Goal: Contribute content: Contribute content

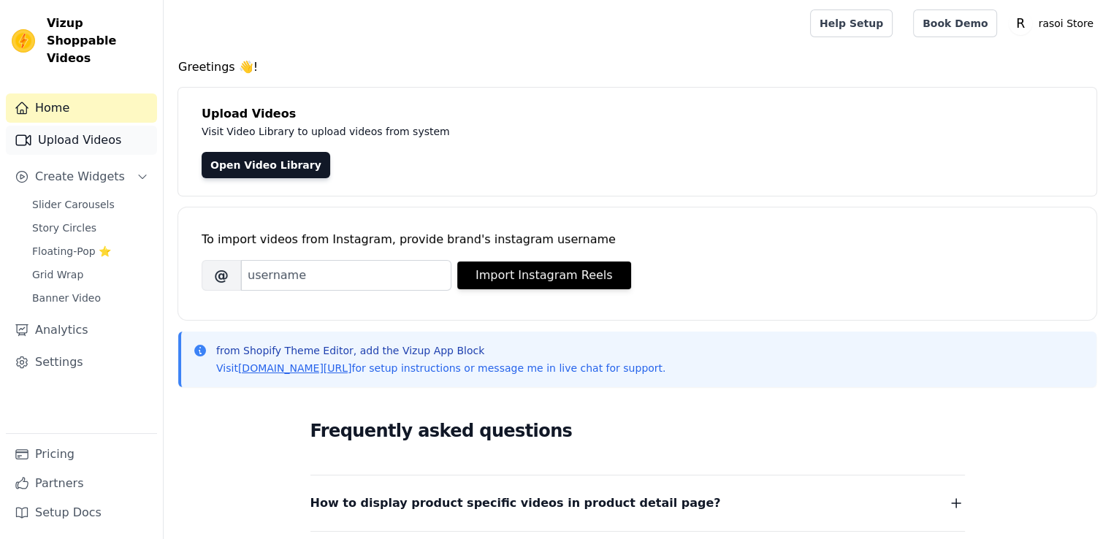
click at [87, 126] on link "Upload Videos" at bounding box center [81, 140] width 151 height 29
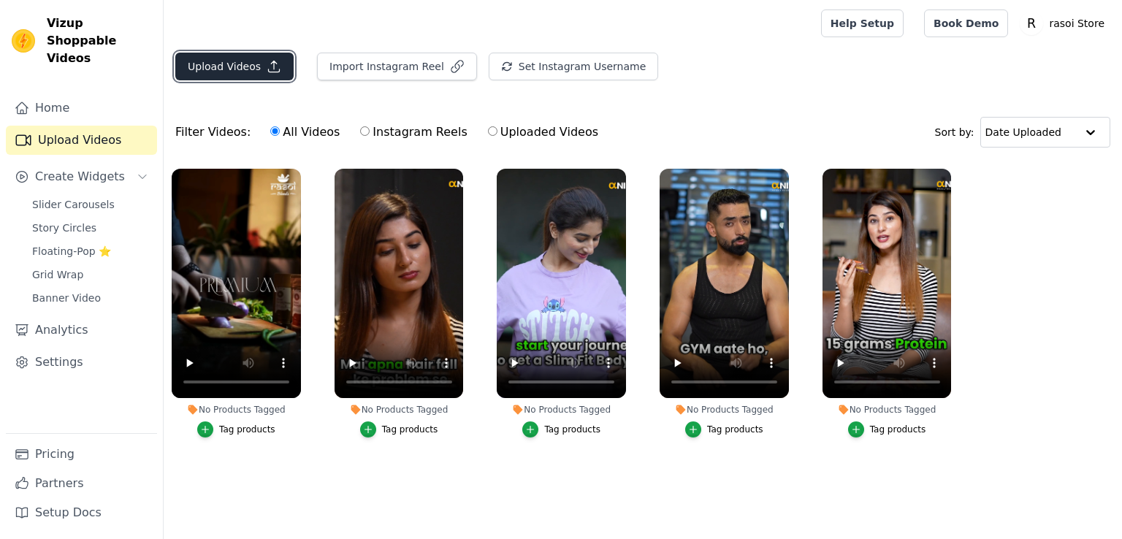
click at [251, 68] on button "Upload Videos" at bounding box center [234, 67] width 118 height 28
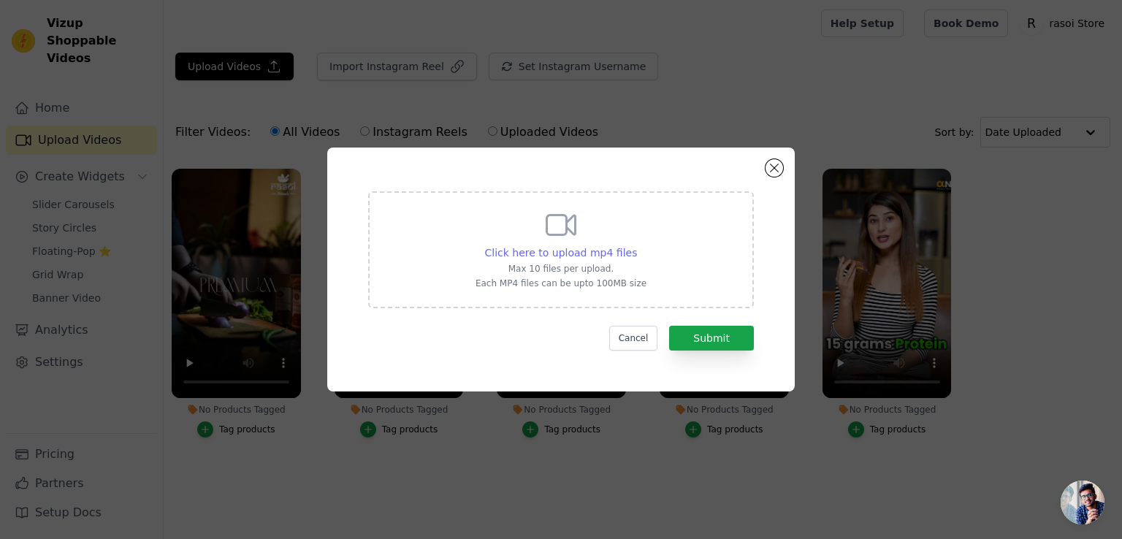
click at [567, 258] on span "Click here to upload mp4 files" at bounding box center [561, 253] width 153 height 12
click at [636, 246] on input "Click here to upload mp4 files Max 10 files per upload. Each MP4 files can be u…" at bounding box center [636, 245] width 1 height 1
type input "C:\fakepath\rasoi video 1 .mp4"
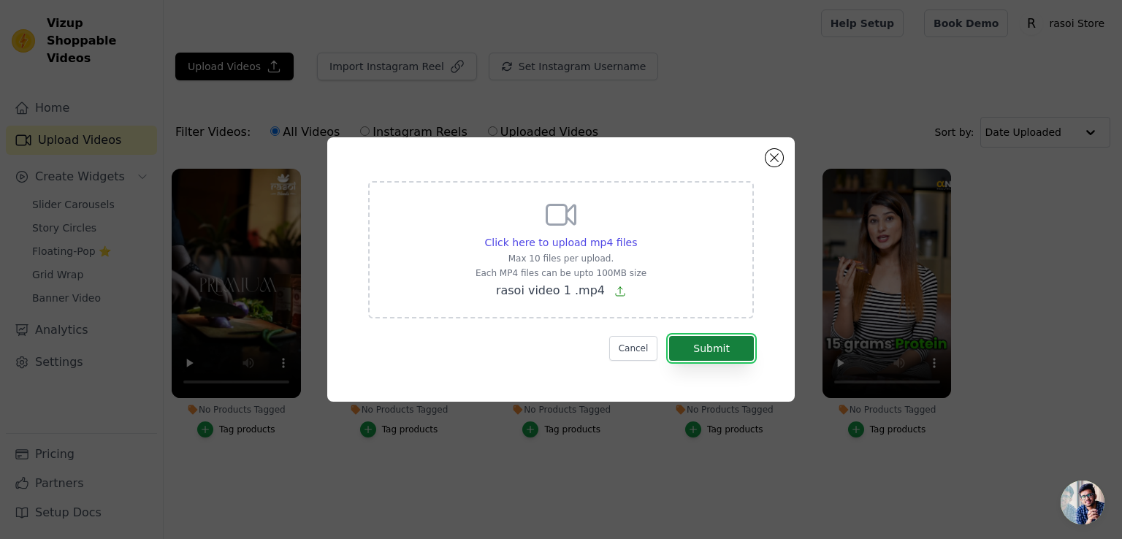
click at [722, 346] on button "Submit" at bounding box center [711, 348] width 85 height 25
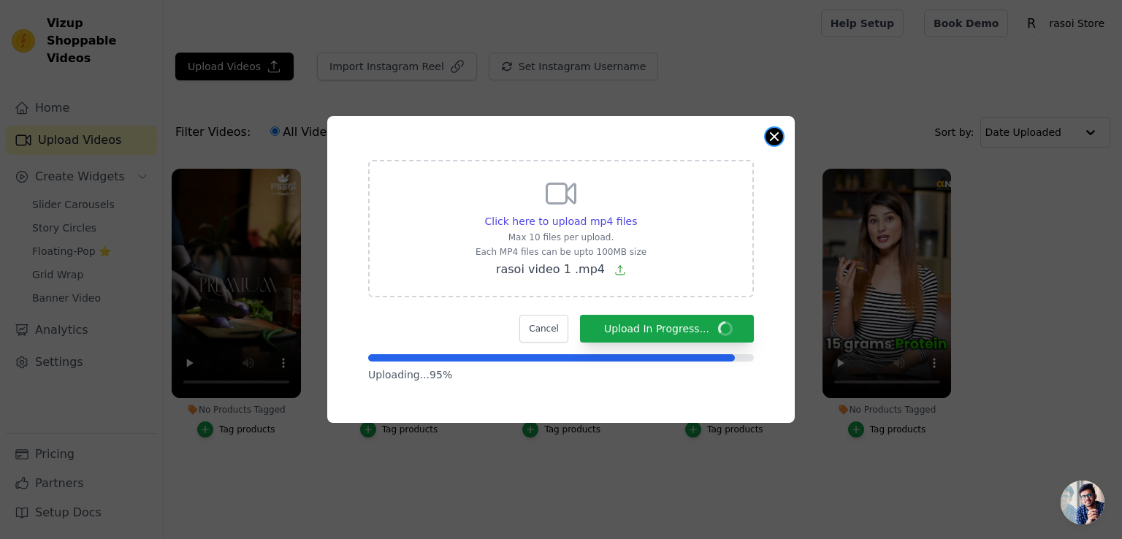
click at [777, 140] on button "Close modal" at bounding box center [775, 137] width 18 height 18
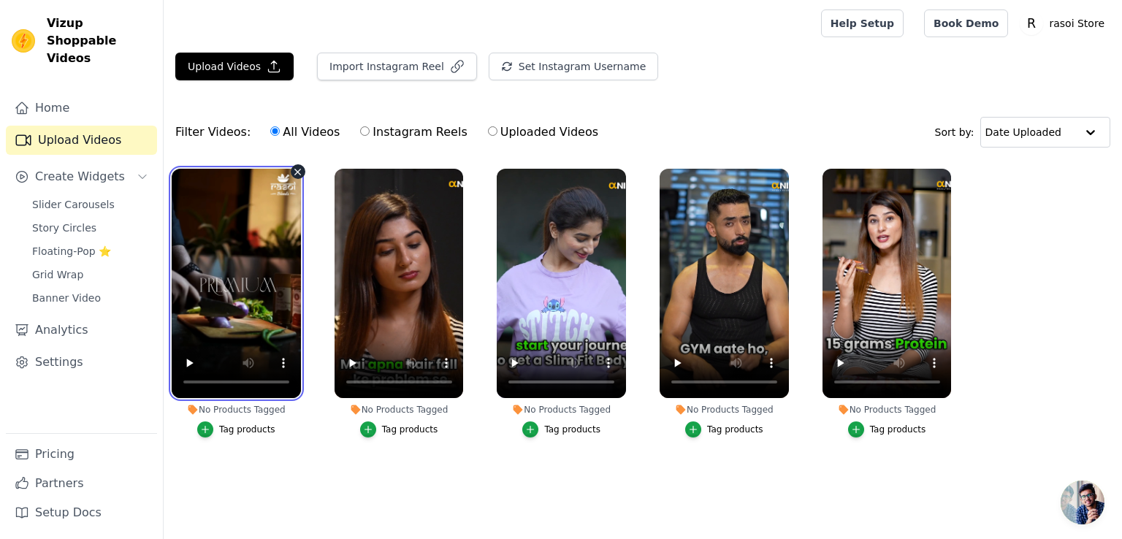
click at [204, 270] on video at bounding box center [236, 283] width 129 height 229
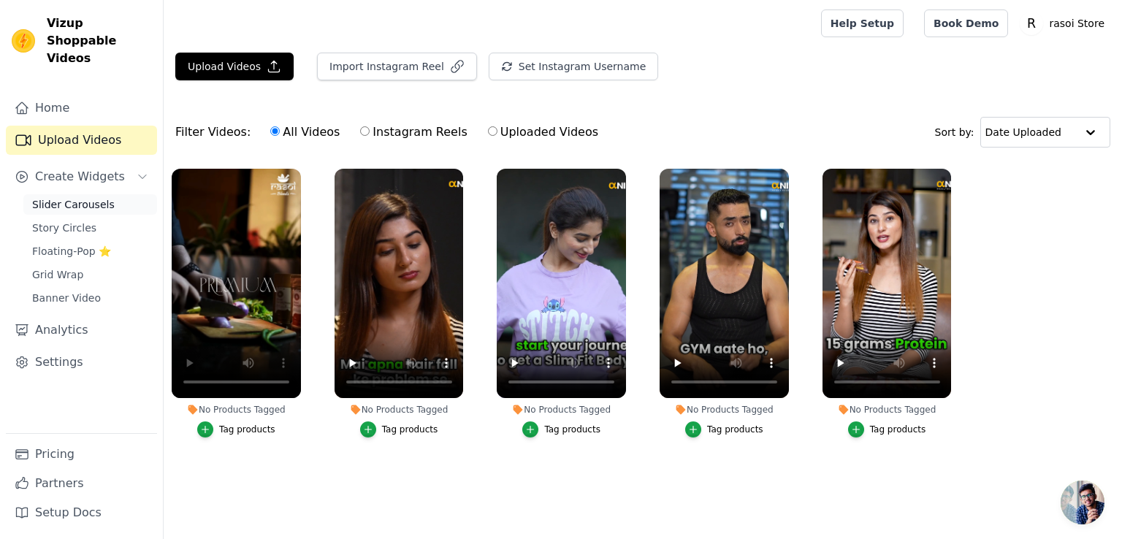
click at [66, 197] on span "Slider Carousels" at bounding box center [73, 204] width 83 height 15
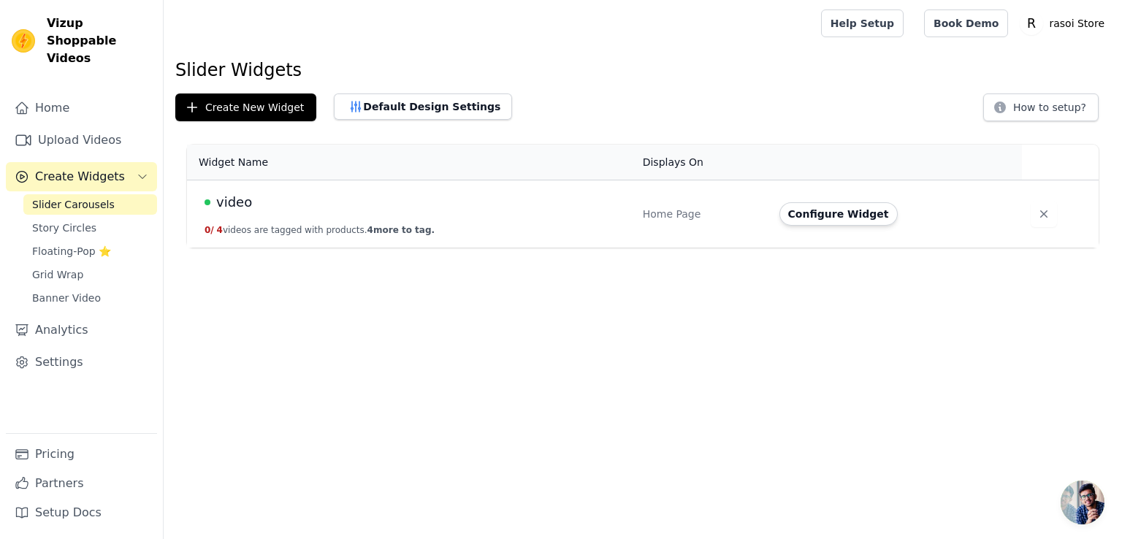
click at [315, 229] on button "0 / 4 videos are tagged with products. 4 more to tag." at bounding box center [320, 230] width 230 height 12
